Goal: Information Seeking & Learning: Find specific fact

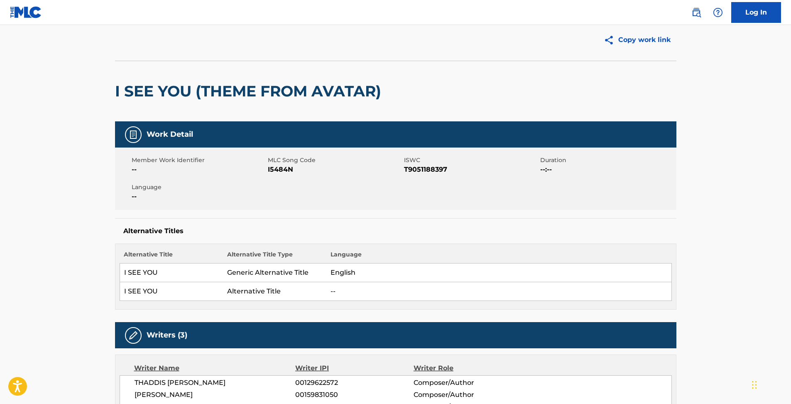
scroll to position [79, 0]
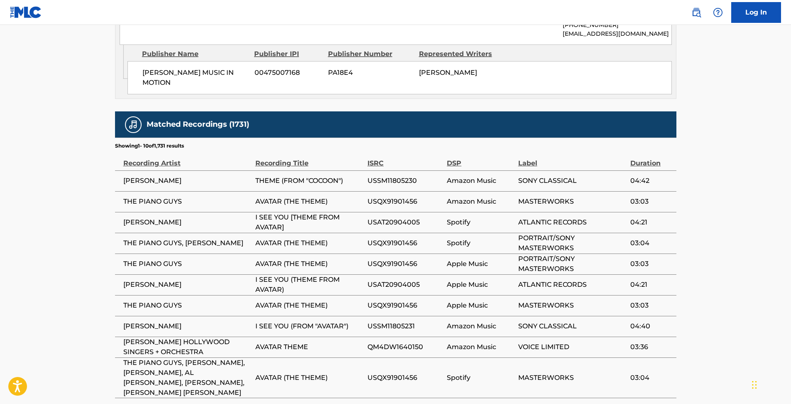
scroll to position [864, 0]
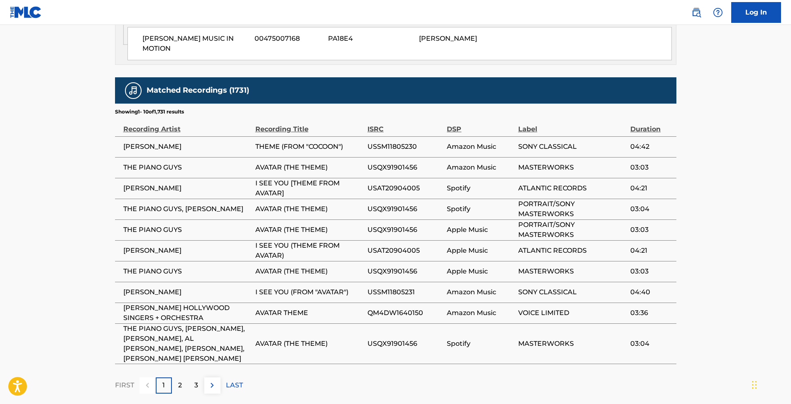
click at [179, 380] on p "2" at bounding box center [180, 385] width 4 height 10
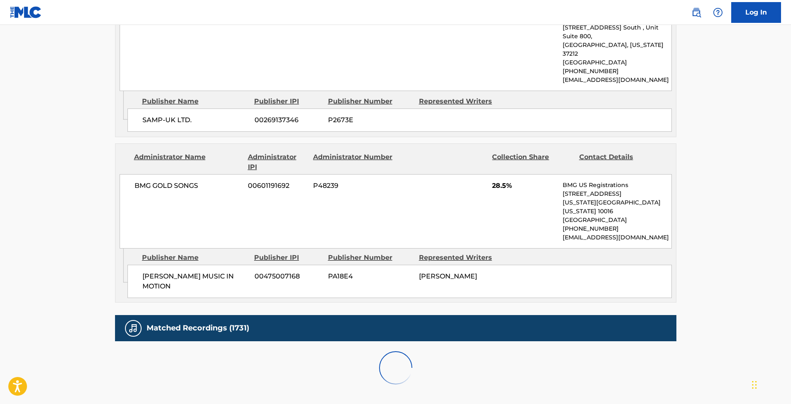
scroll to position [845, 0]
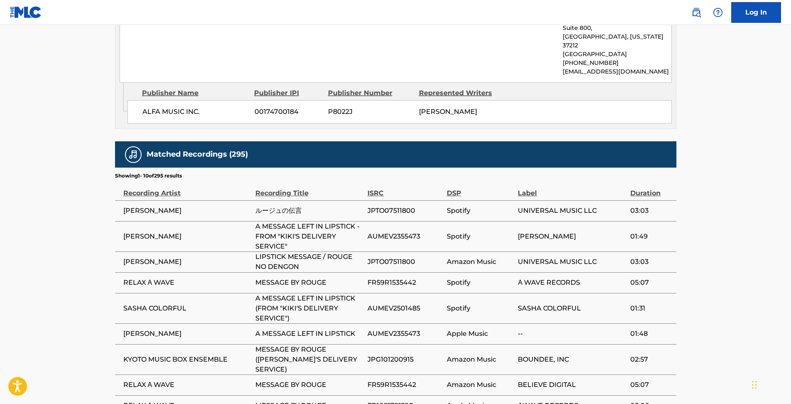
scroll to position [792, 0]
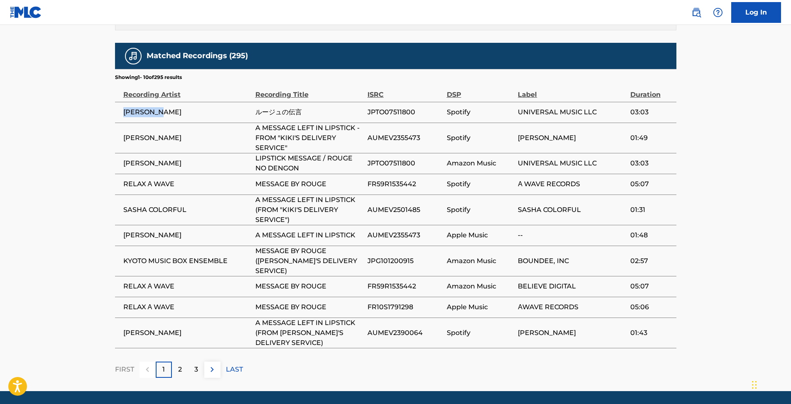
drag, startPoint x: 122, startPoint y: 93, endPoint x: 161, endPoint y: 96, distance: 38.7
click at [161, 102] on td "[PERSON_NAME]" at bounding box center [185, 112] width 140 height 21
copy span "[PERSON_NAME]"
click at [179, 364] on p "2" at bounding box center [180, 369] width 4 height 10
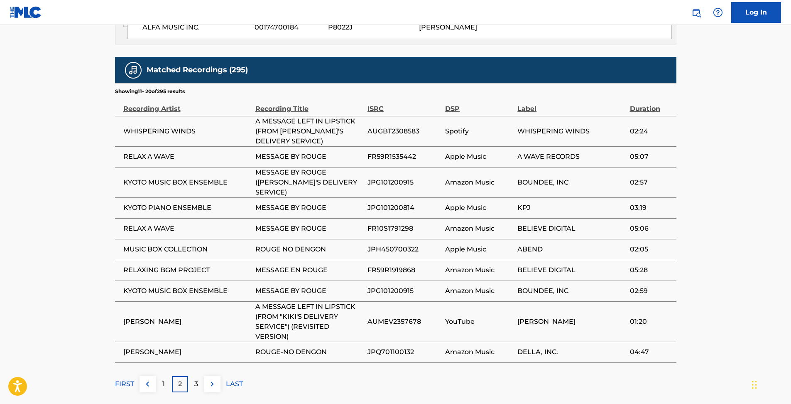
scroll to position [785, 0]
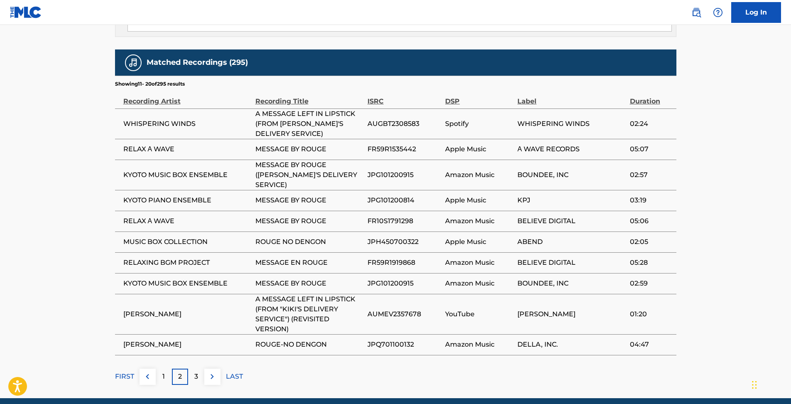
click at [196, 371] on p "3" at bounding box center [196, 376] width 4 height 10
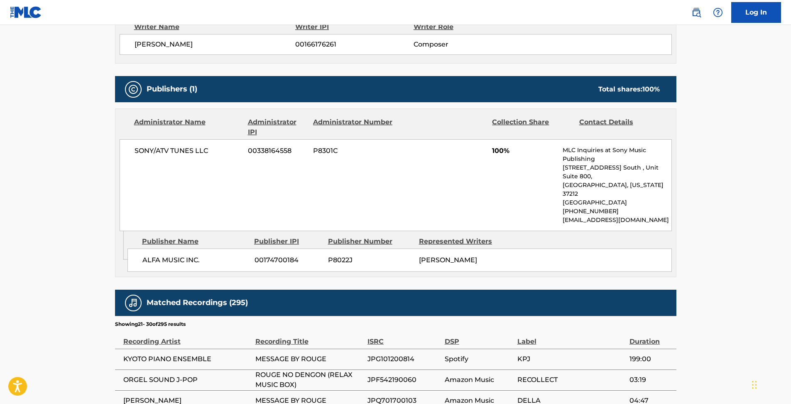
scroll to position [773, 0]
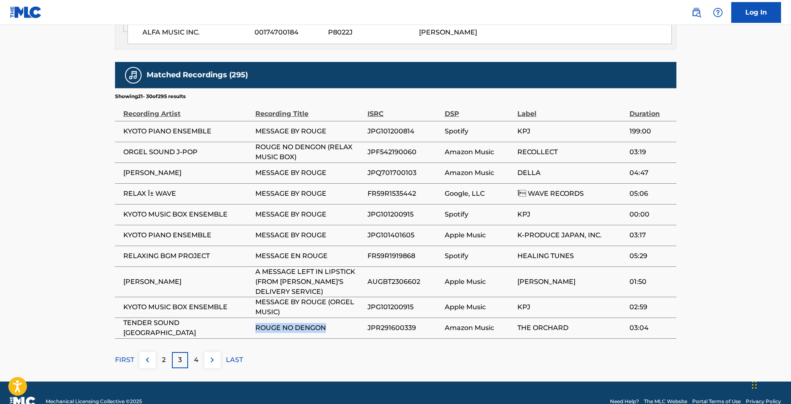
drag, startPoint x: 255, startPoint y: 310, endPoint x: 328, endPoint y: 317, distance: 72.5
click at [328, 317] on td "ROUGE NO DENGON" at bounding box center [311, 327] width 112 height 21
copy span "ROUGE NO DENGON"
click at [198, 352] on div "4" at bounding box center [196, 360] width 16 height 16
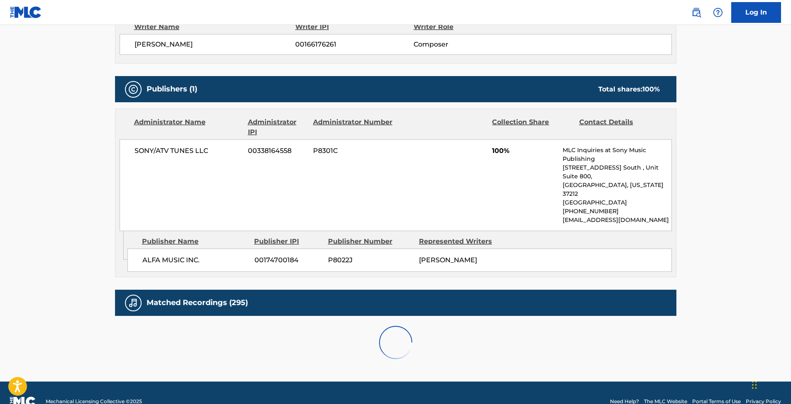
scroll to position [785, 0]
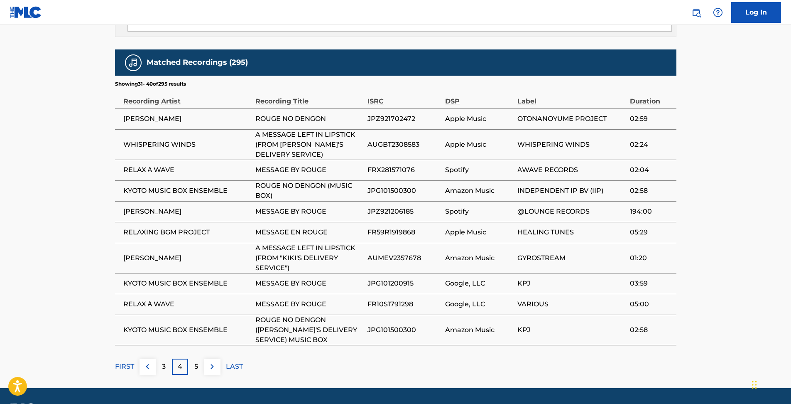
click at [199, 358] on div "5" at bounding box center [196, 366] width 16 height 16
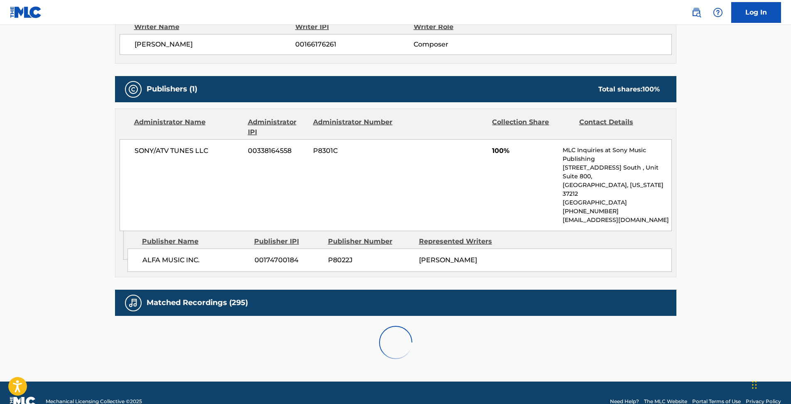
scroll to position [773, 0]
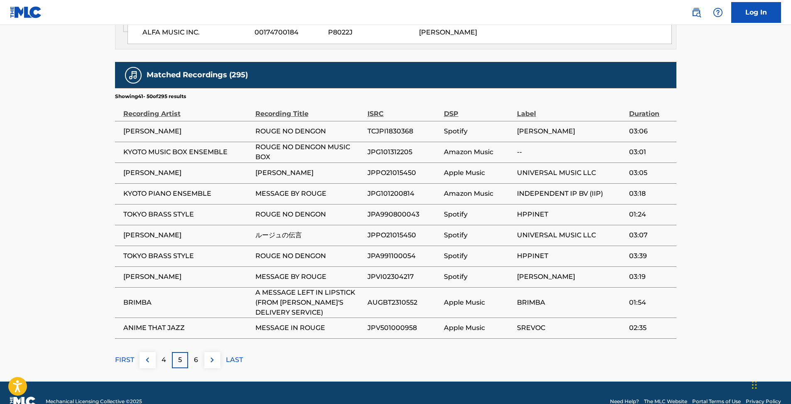
click at [197, 355] on p "6" at bounding box center [196, 360] width 4 height 10
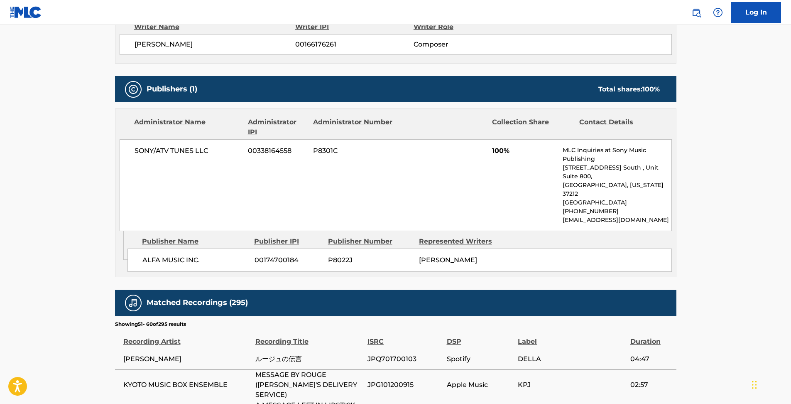
scroll to position [785, 0]
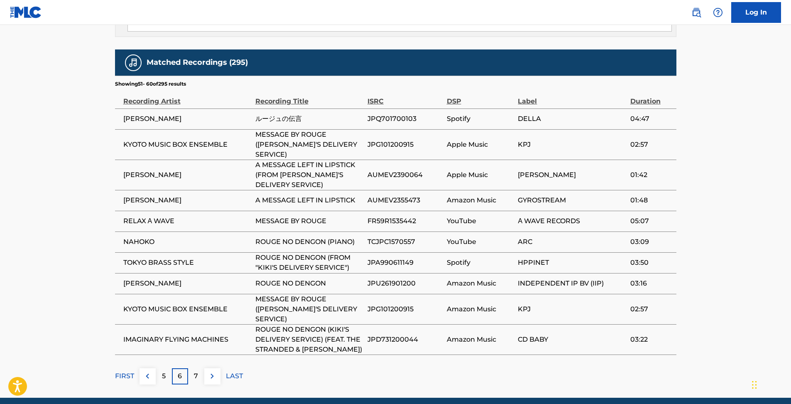
click at [196, 371] on p "7" at bounding box center [196, 376] width 4 height 10
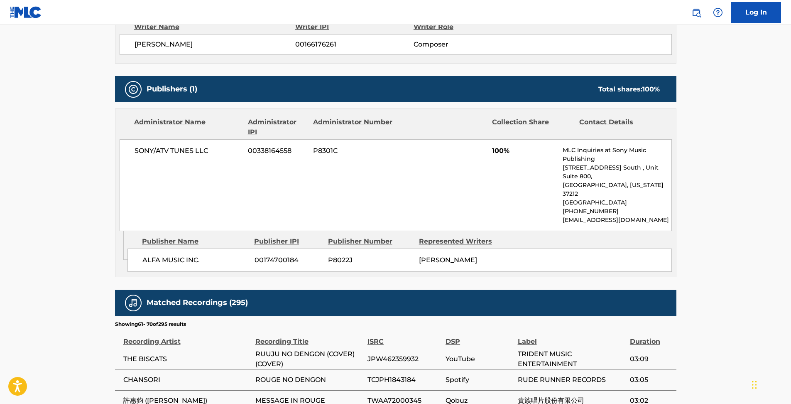
scroll to position [783, 0]
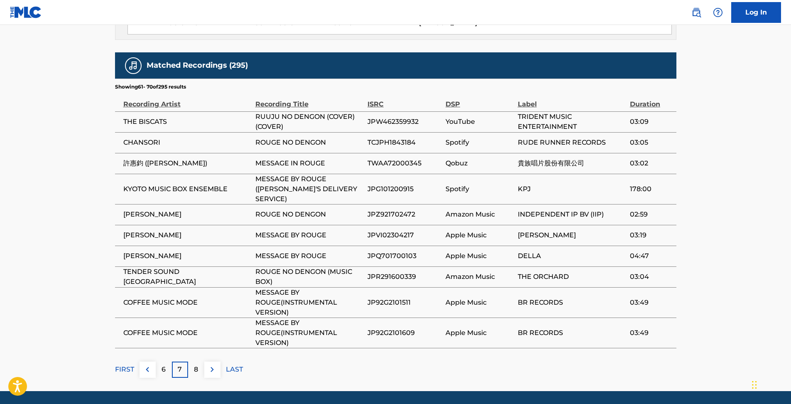
click at [198, 364] on p "8" at bounding box center [196, 369] width 4 height 10
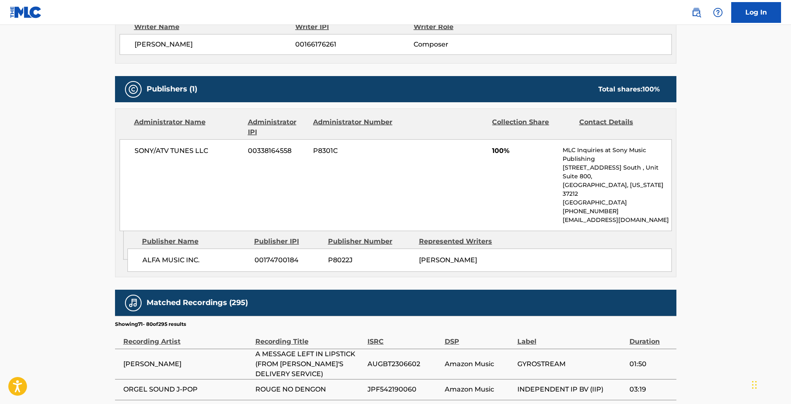
scroll to position [785, 0]
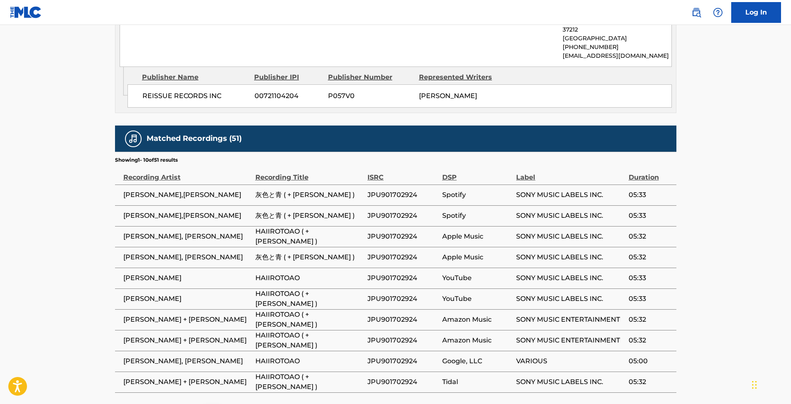
scroll to position [529, 0]
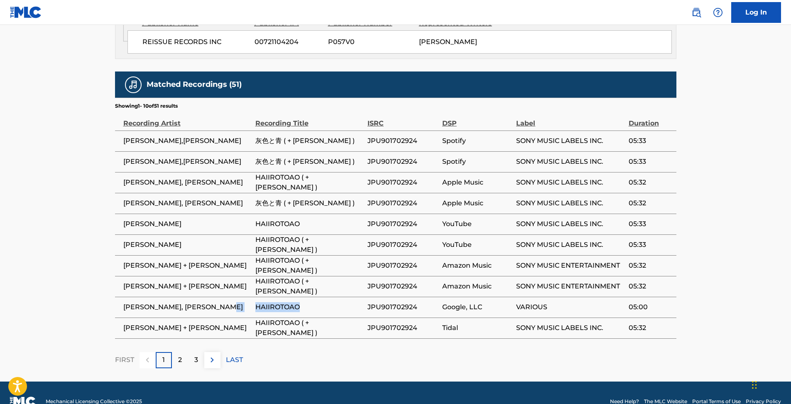
drag, startPoint x: 254, startPoint y: 290, endPoint x: 315, endPoint y: 293, distance: 60.7
click at [315, 296] on tr "KENSHI YONEZU, MASAKI SUDA HAIIROTOAO JPU901702924 Google, LLC VARIOUS 05:00" at bounding box center [395, 306] width 561 height 21
copy tr "HAIIROTOAO"
click at [243, 302] on span "KENSHI YONEZU, MASAKI SUDA" at bounding box center [187, 307] width 128 height 10
drag, startPoint x: 256, startPoint y: 291, endPoint x: 303, endPoint y: 287, distance: 46.7
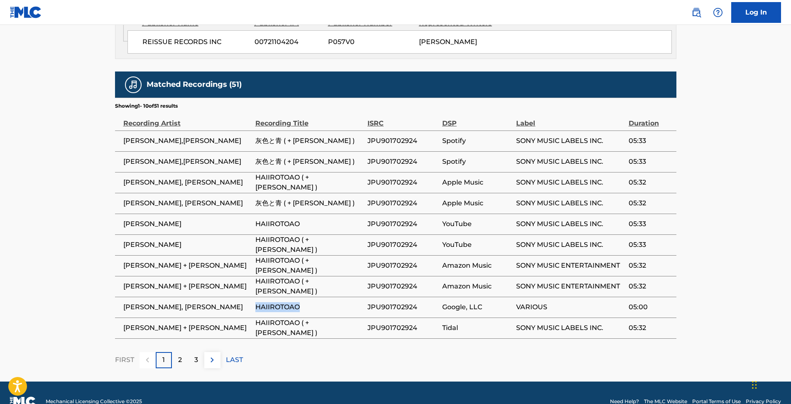
click at [303, 302] on span "HAIIROTOAO" at bounding box center [309, 307] width 108 height 10
copy span "HAIIROTOAO"
click at [178, 355] on p "2" at bounding box center [180, 360] width 4 height 10
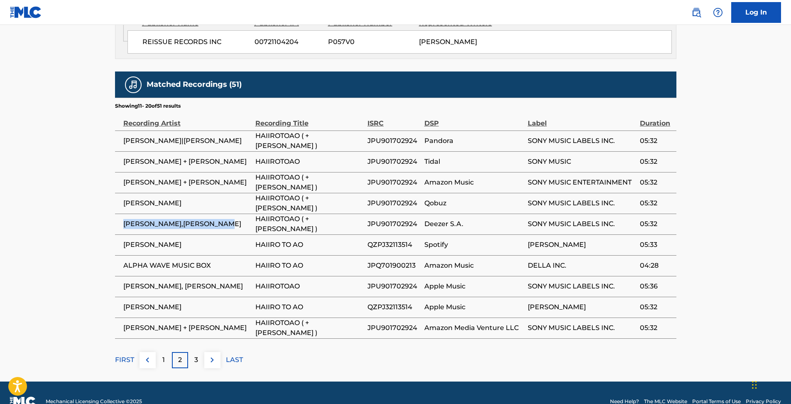
drag, startPoint x: 125, startPoint y: 207, endPoint x: 234, endPoint y: 213, distance: 109.4
click at [234, 213] on td "KENSHI YONEZU,MASAKI SUDA" at bounding box center [185, 223] width 140 height 21
copy span "KENSHI YONEZU,MASAKI SUDA"
click at [164, 355] on p "1" at bounding box center [163, 360] width 2 height 10
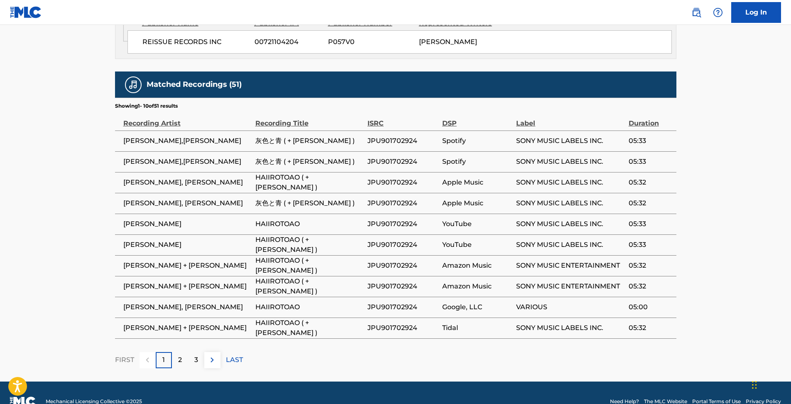
click at [190, 352] on div "3" at bounding box center [196, 360] width 16 height 16
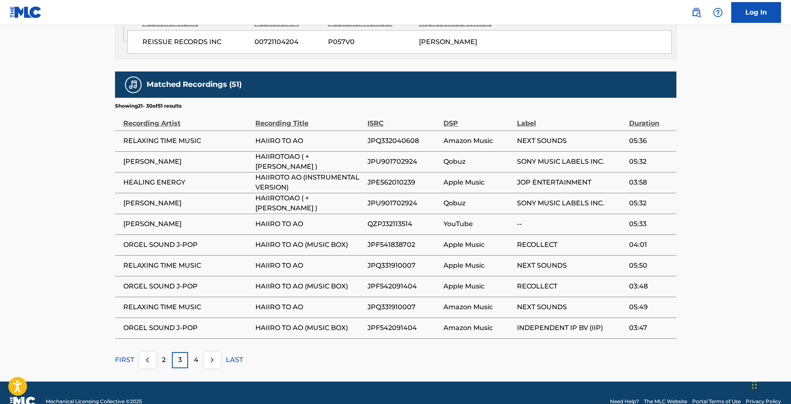
click at [190, 352] on div "4" at bounding box center [196, 360] width 16 height 16
